Goal: Information Seeking & Learning: Learn about a topic

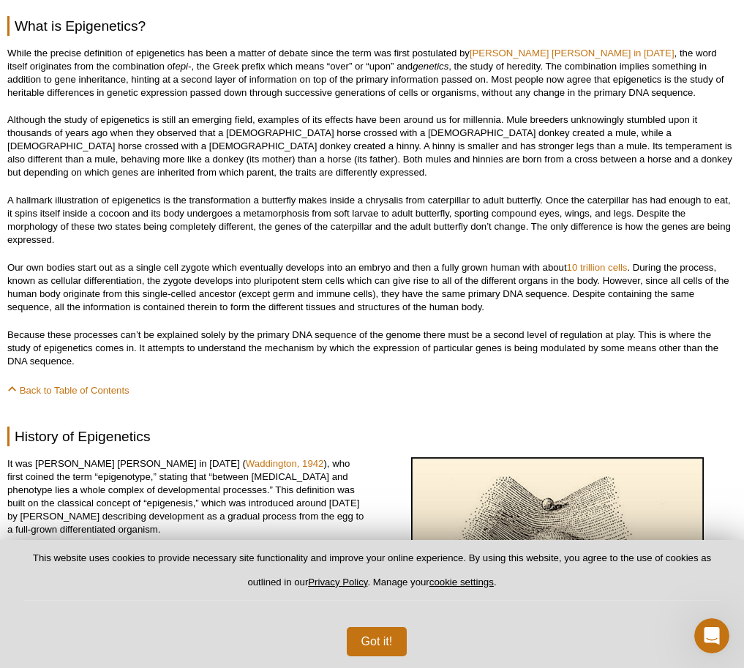
scroll to position [679, 0]
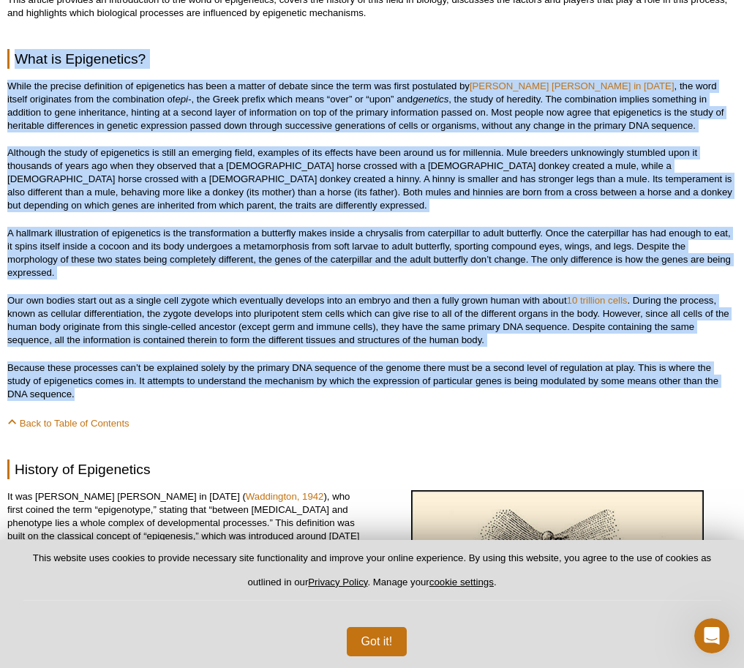
drag, startPoint x: 75, startPoint y: 391, endPoint x: 18, endPoint y: 48, distance: 347.0
copy div "Lore ip Dolorsitame? Conse adi elitsed doeiusmodt in utlaboreetd mag aliq e adm…"
click at [483, 306] on p "Our own bodies start out as a single cell zygote which eventually develops into…" at bounding box center [371, 320] width 729 height 53
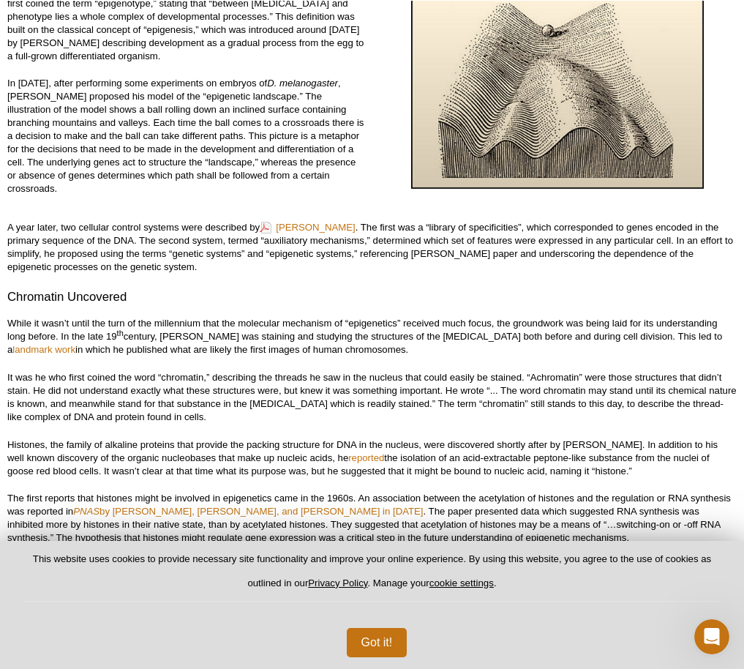
scroll to position [1049, 0]
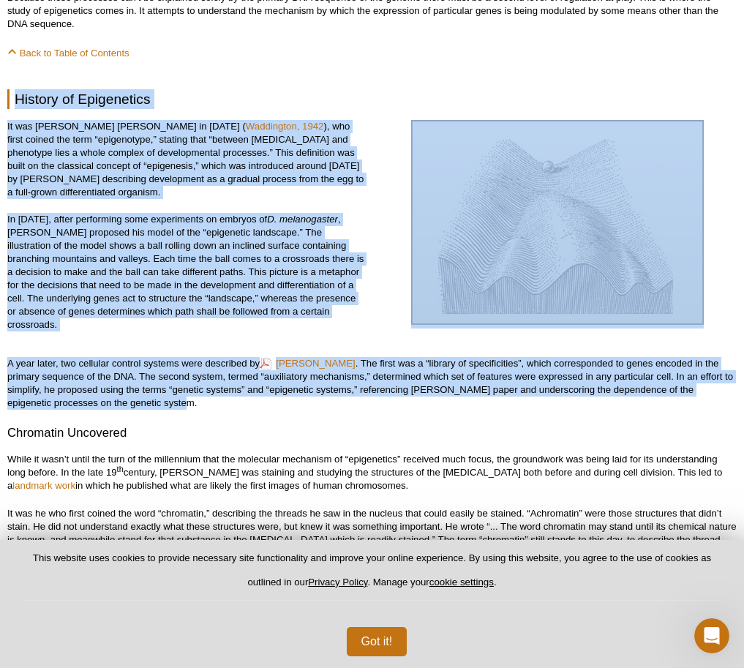
drag, startPoint x: 195, startPoint y: 402, endPoint x: 18, endPoint y: 97, distance: 353.0
copy div "Loremip do Sitametcons Ad eli Seddoe Tem Incididunt ut 2395 ( Laboreetdo, 2918 …"
click at [623, 180] on img at bounding box center [557, 222] width 293 height 205
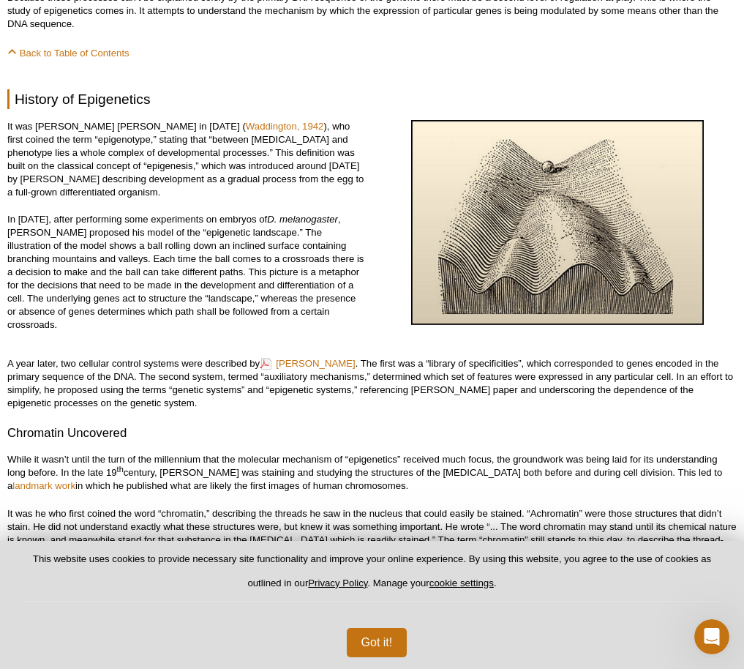
click at [707, 320] on div at bounding box center [556, 233] width 359 height 227
click at [711, 320] on div at bounding box center [556, 233] width 359 height 227
click at [643, 274] on img at bounding box center [557, 222] width 293 height 205
click at [705, 322] on div at bounding box center [556, 233] width 359 height 227
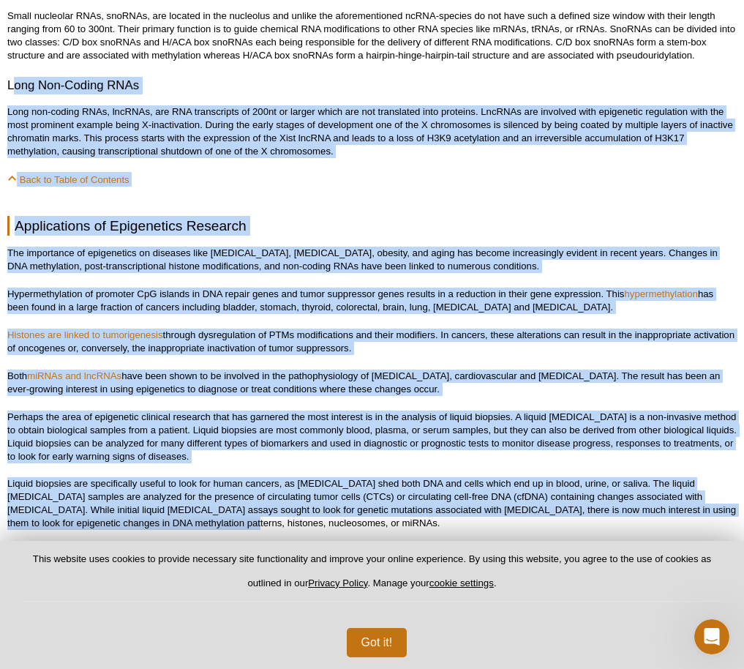
scroll to position [7118, 0]
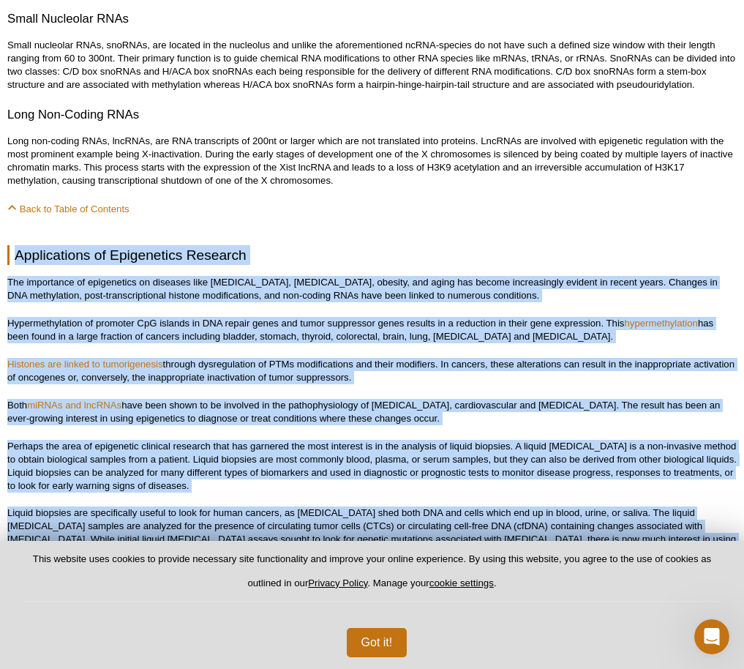
drag, startPoint x: 165, startPoint y: 289, endPoint x: 5, endPoint y: 146, distance: 213.9
copy div "Applications of Epigenetics Research The importance of epigenetics on diseases …"
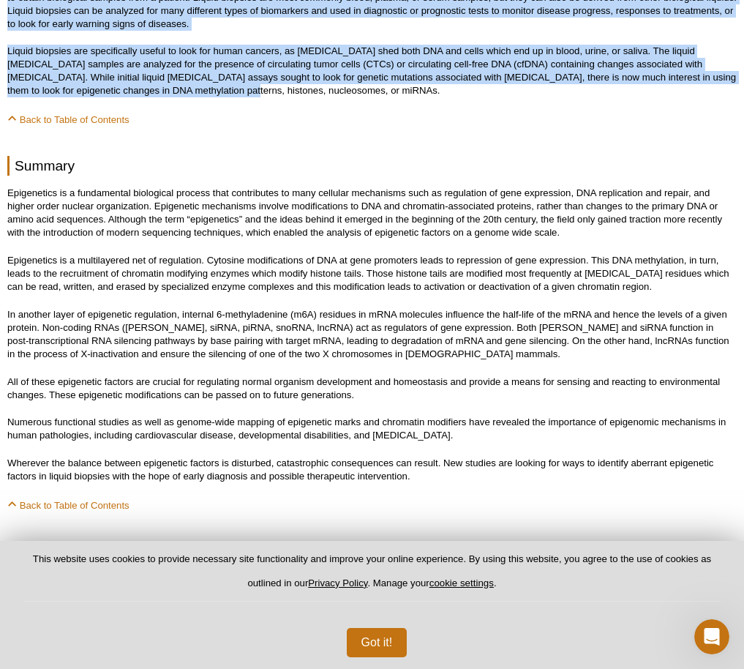
scroll to position [7581, 0]
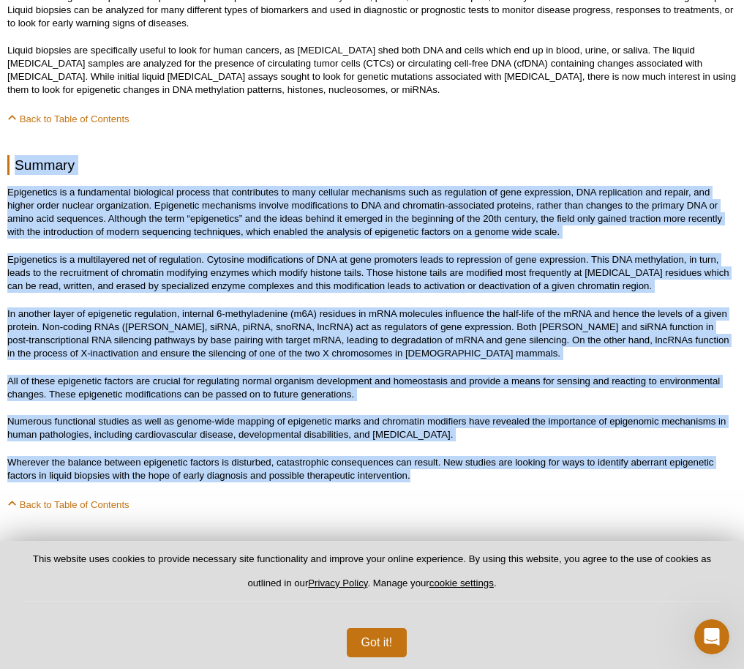
drag, startPoint x: 414, startPoint y: 369, endPoint x: 6, endPoint y: 59, distance: 512.6
copy div "Loremip Dolorsitame co a elitseddoei temporinci utlabor etdo magnaaliqua en adm…"
